Goal: Task Accomplishment & Management: Manage account settings

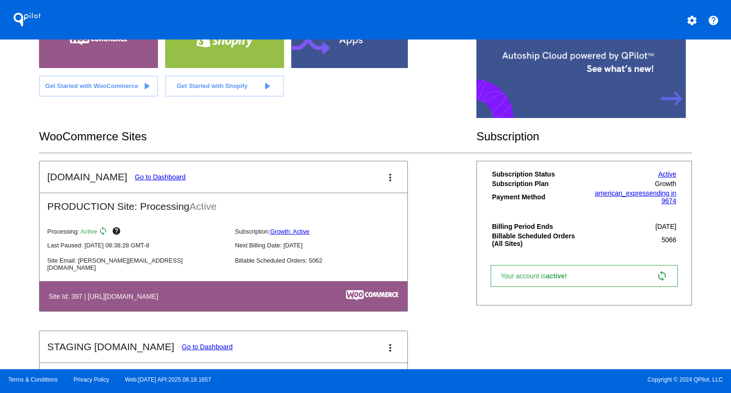
scroll to position [242, 0]
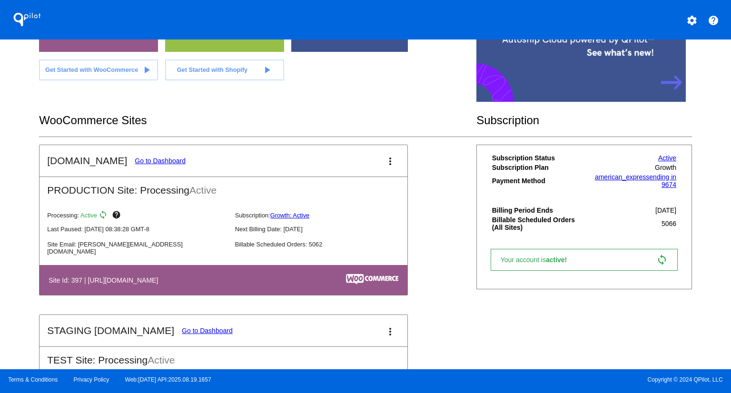
click at [167, 159] on link "Go to Dashboard" at bounding box center [160, 161] width 51 height 8
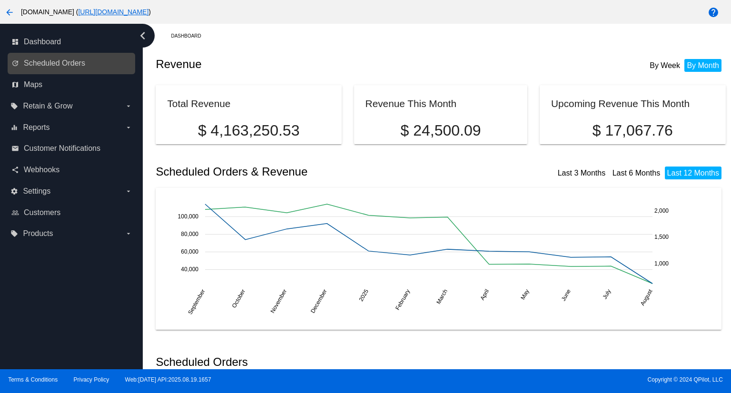
click at [78, 58] on link "update Scheduled Orders" at bounding box center [71, 63] width 121 height 15
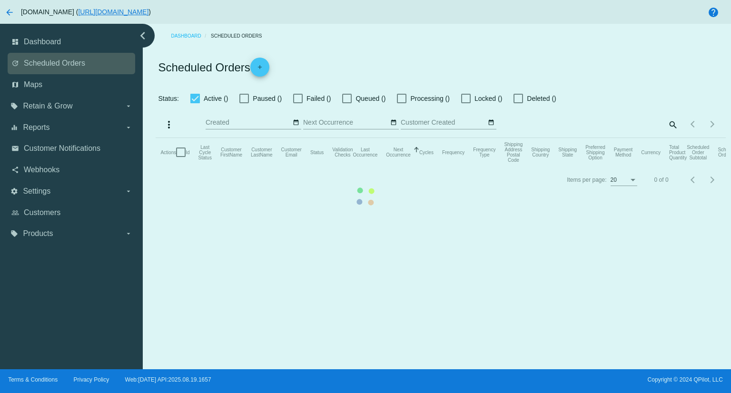
checkbox input "true"
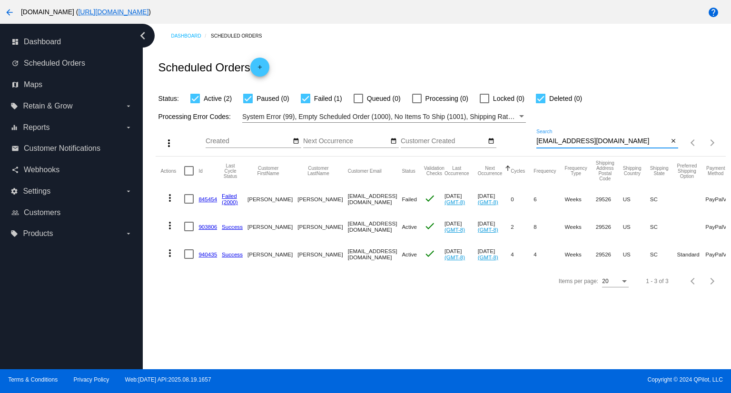
drag, startPoint x: 640, startPoint y: 139, endPoint x: 487, endPoint y: 149, distance: 152.6
click at [487, 149] on div "more_vert Aug Jan Feb Mar [DATE]" at bounding box center [441, 140] width 570 height 34
click at [203, 224] on link "903806" at bounding box center [208, 227] width 19 height 6
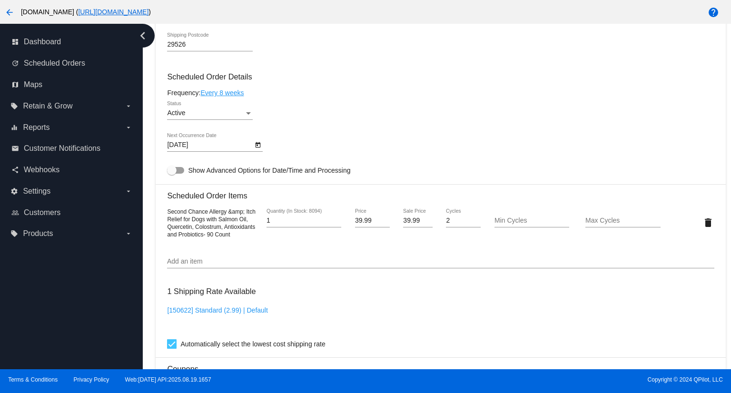
scroll to position [524, 0]
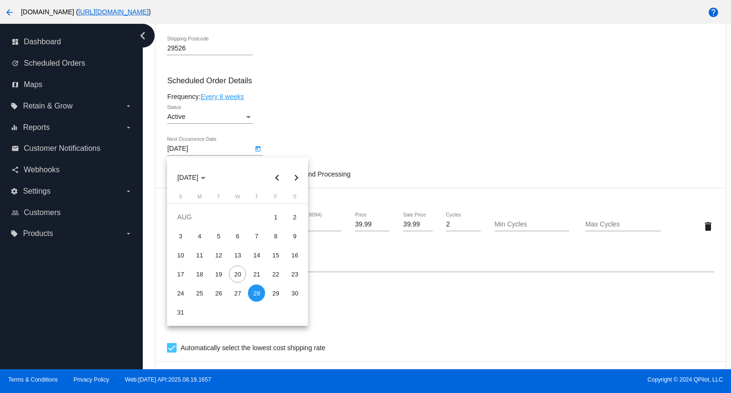
click at [194, 153] on body "arrow_back [DOMAIN_NAME] ( [URL][DOMAIN_NAME] ) help dashboard Dashboard update…" at bounding box center [365, 196] width 731 height 393
click at [297, 179] on button "Next month" at bounding box center [296, 177] width 19 height 19
click at [275, 294] on div "28" at bounding box center [275, 293] width 17 height 17
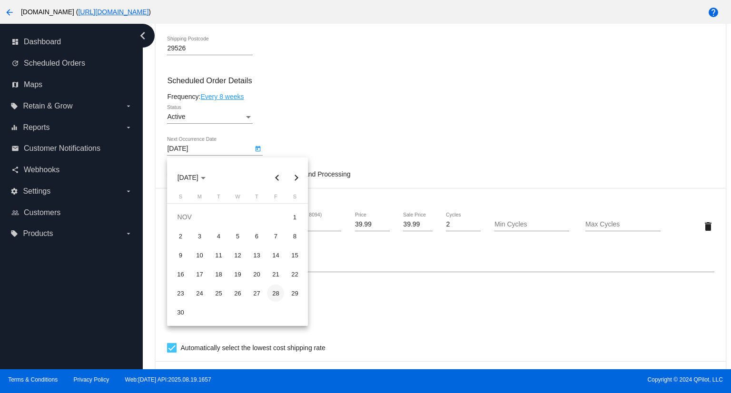
type input "[DATE]"
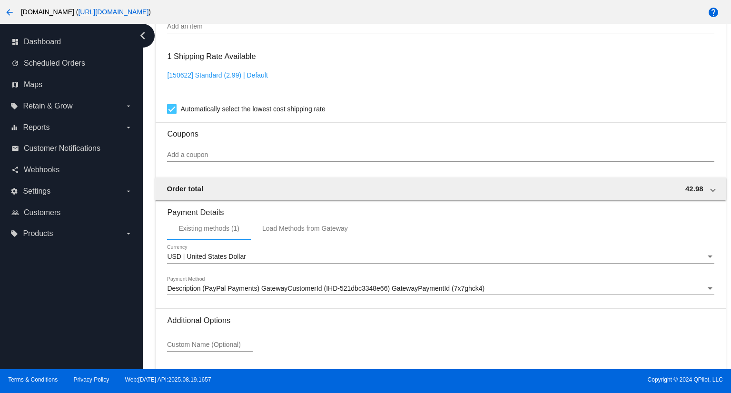
scroll to position [841, 0]
